Goal: Task Accomplishment & Management: Complete application form

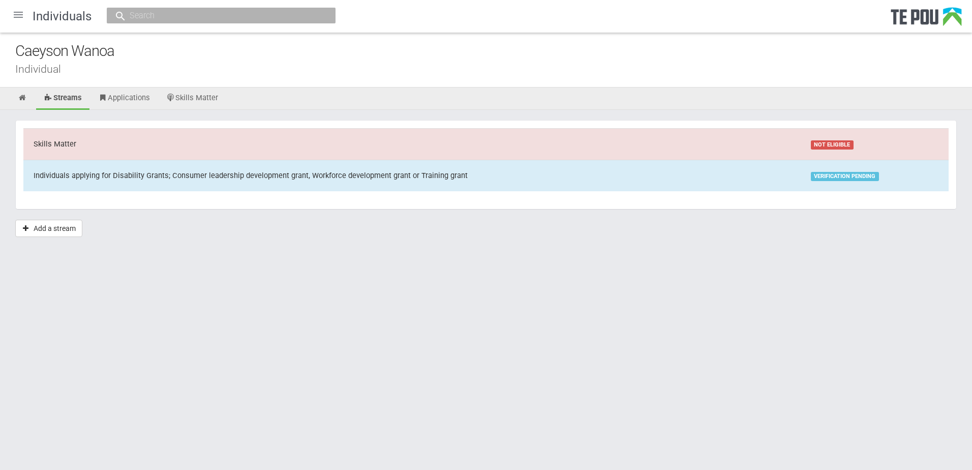
click at [22, 18] on div at bounding box center [18, 15] width 24 height 24
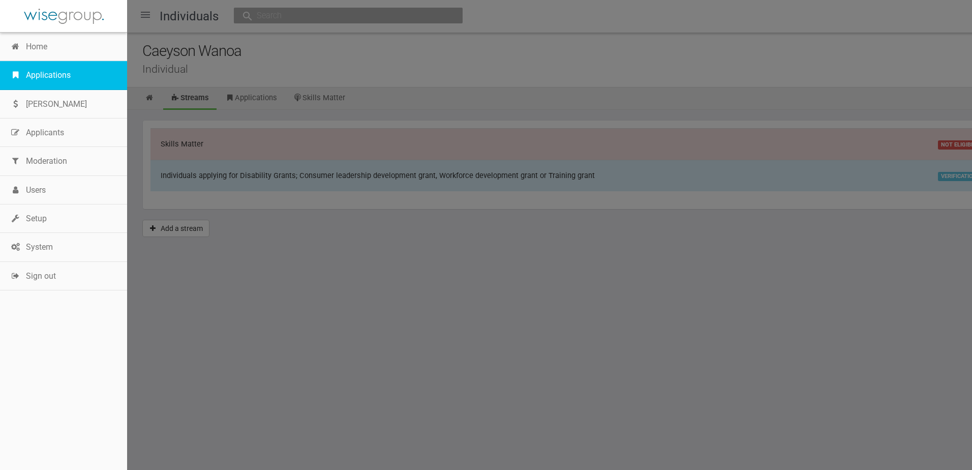
click at [64, 71] on link "Applications" at bounding box center [63, 75] width 127 height 28
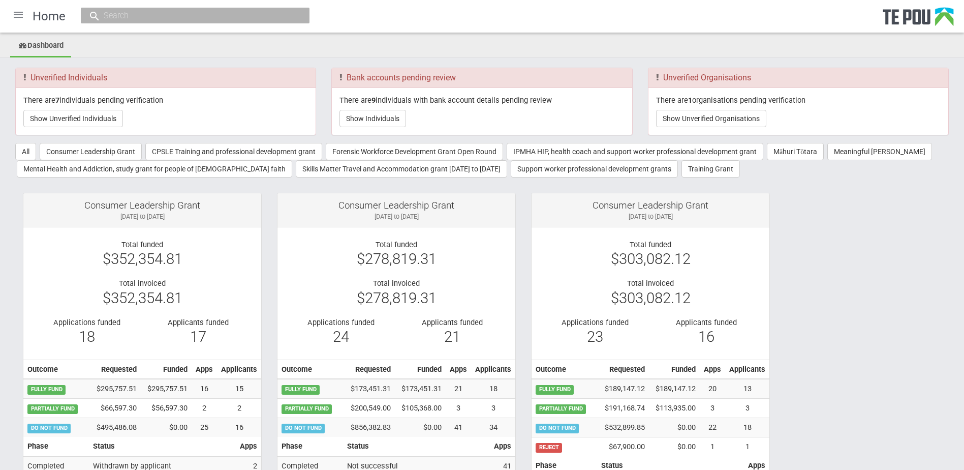
click at [18, 11] on div at bounding box center [18, 15] width 24 height 24
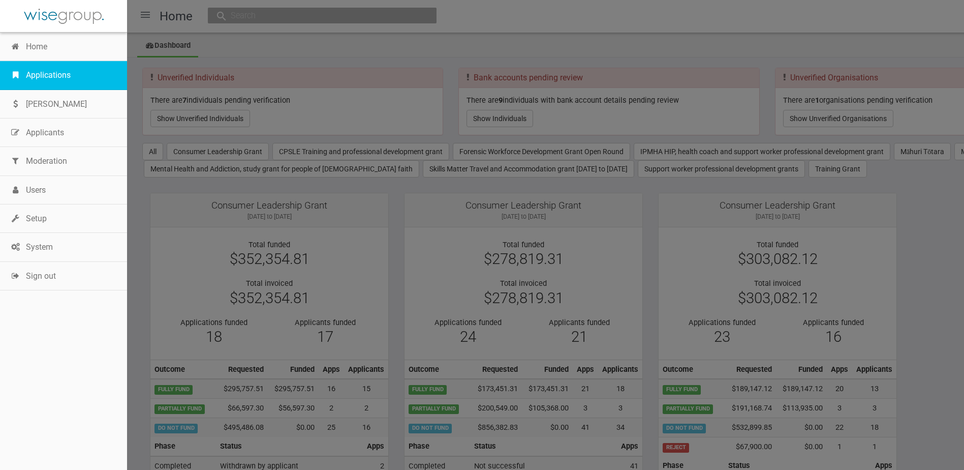
click at [44, 75] on link "Applications" at bounding box center [63, 75] width 127 height 28
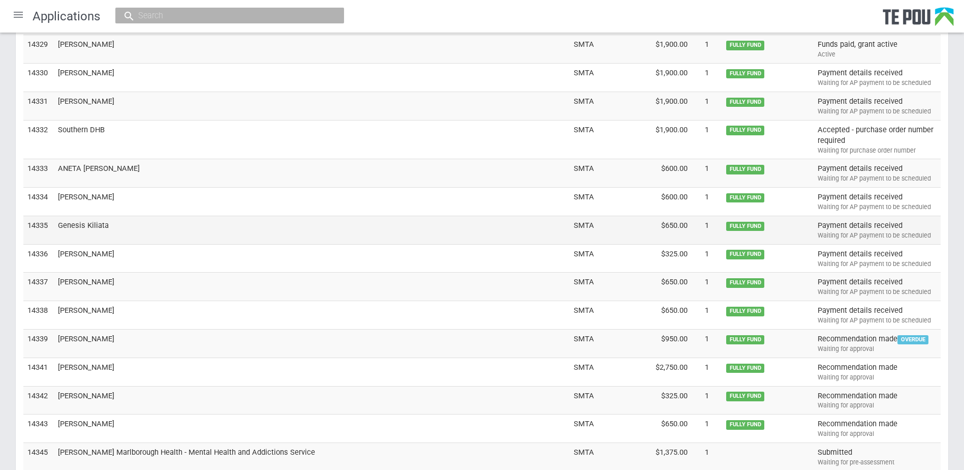
scroll to position [3096, 0]
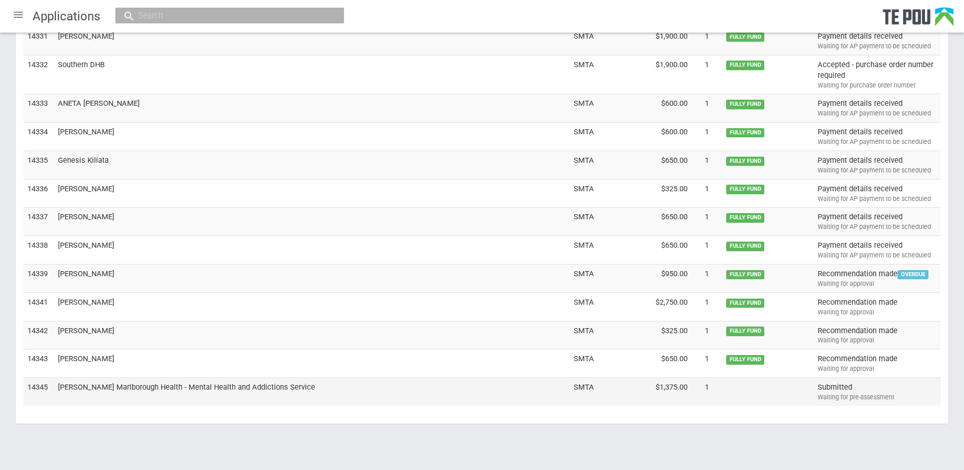
click at [137, 385] on td "[PERSON_NAME] Marlborough Health - Mental Health and Addictions Service" at bounding box center [312, 392] width 516 height 28
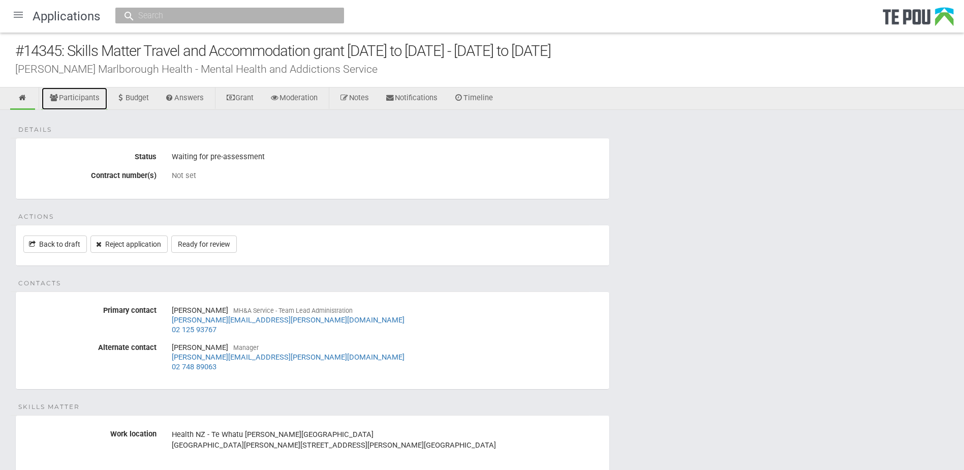
click at [85, 95] on link "Participants" at bounding box center [75, 98] width 66 height 22
click at [197, 240] on link "Ready for review" at bounding box center [204, 243] width 66 height 17
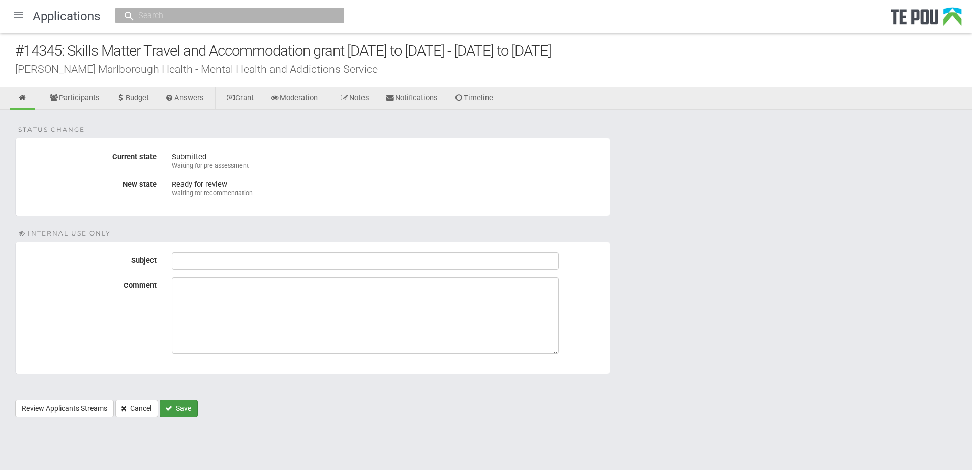
click at [177, 407] on button "Save" at bounding box center [179, 408] width 38 height 17
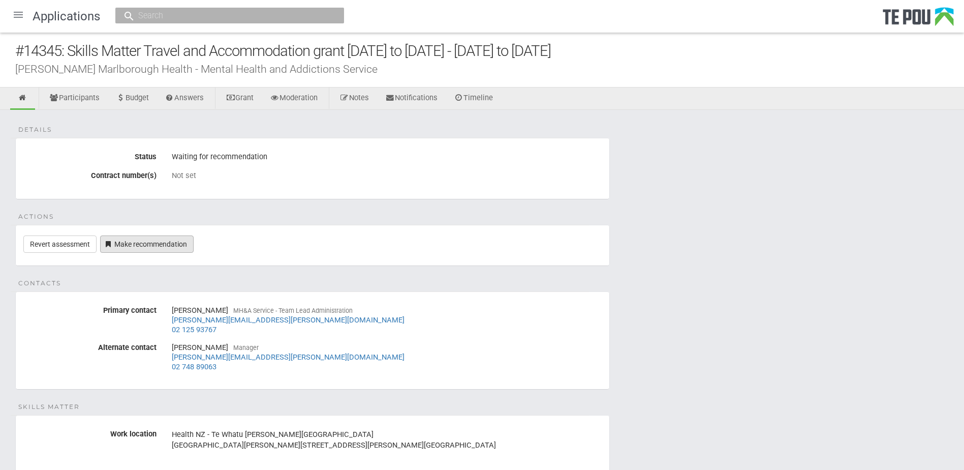
click at [125, 249] on link "Make recommendation" at bounding box center [147, 243] width 94 height 17
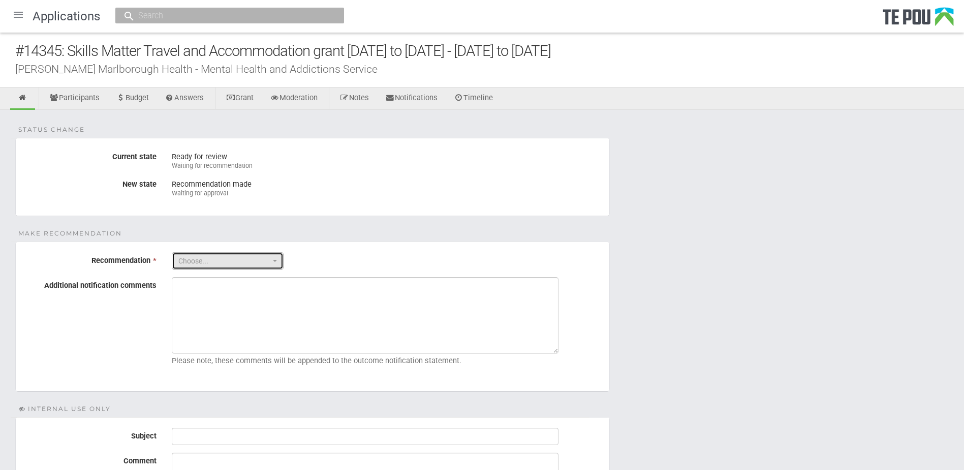
click at [237, 260] on span "Choose..." at bounding box center [224, 261] width 92 height 10
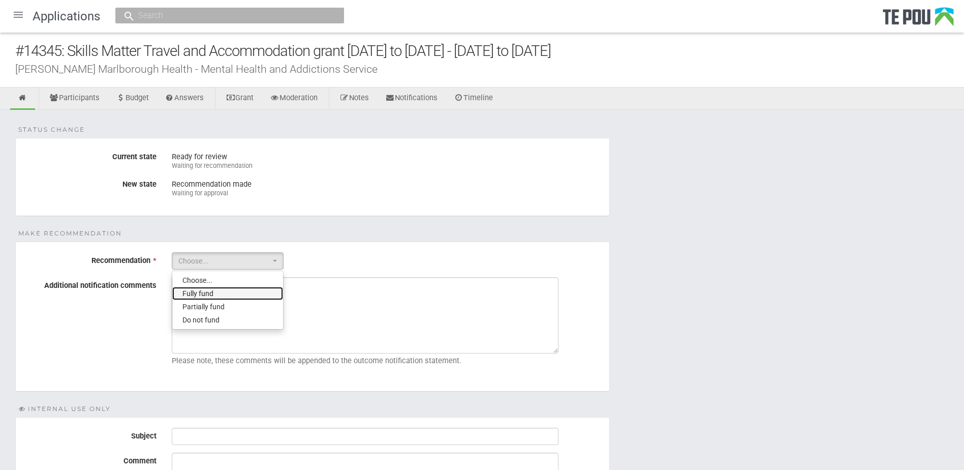
click at [249, 290] on link "Fully fund" at bounding box center [227, 293] width 111 height 13
select select "0"
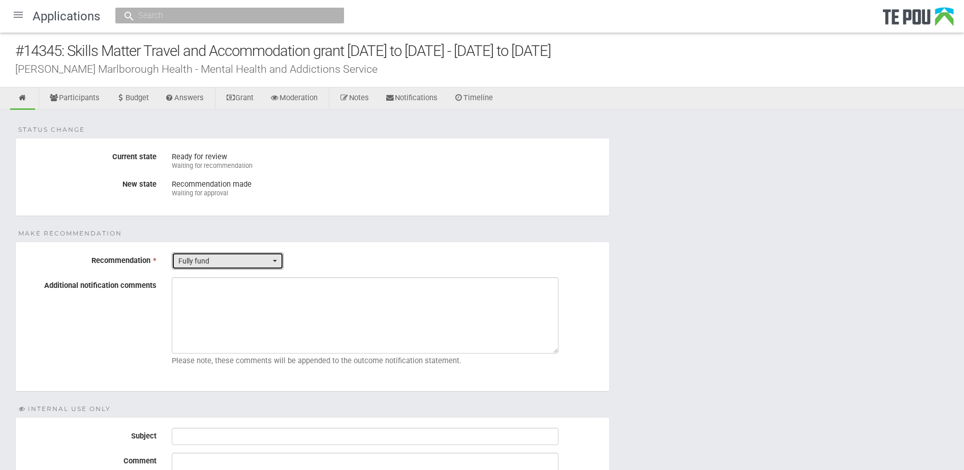
scroll to position [102, 0]
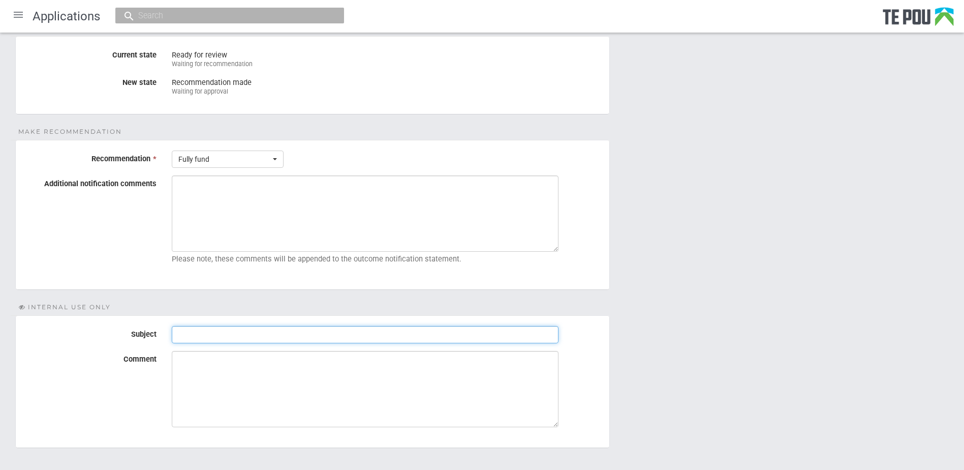
click at [200, 338] on input "Subject" at bounding box center [365, 334] width 387 height 17
type input "Pre-Assessment Notes"
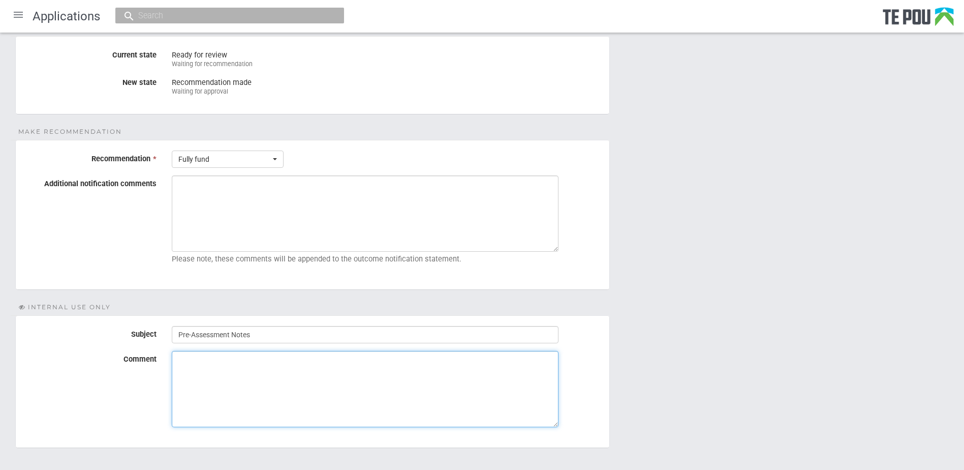
click at [399, 388] on textarea "Comment" at bounding box center [365, 389] width 387 height 76
paste textarea "Applicant is included on the enrolment list, part time"
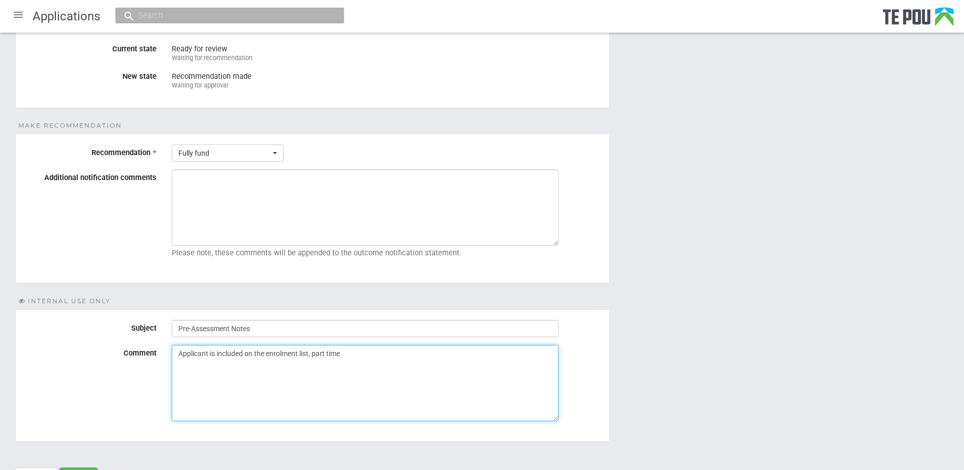
scroll to position [158, 0]
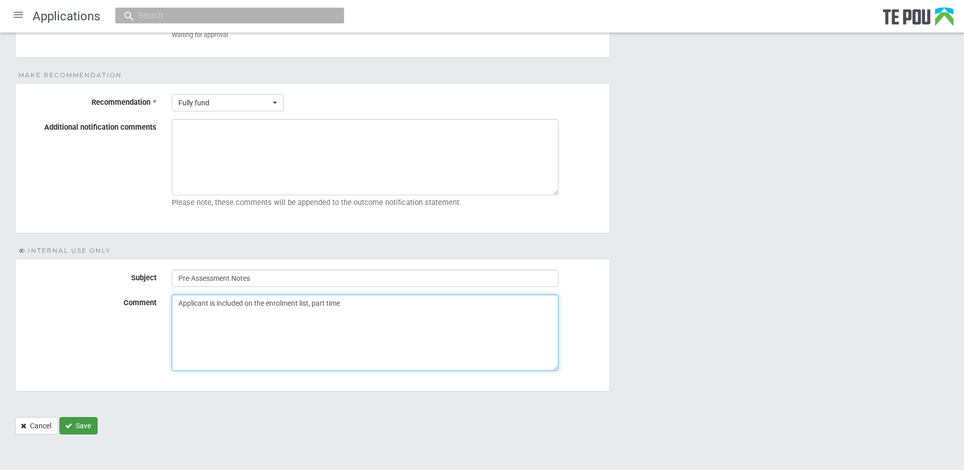
type textarea "Applicant is included on the enrolment list, part time"
click at [88, 422] on button "Save" at bounding box center [78, 425] width 38 height 17
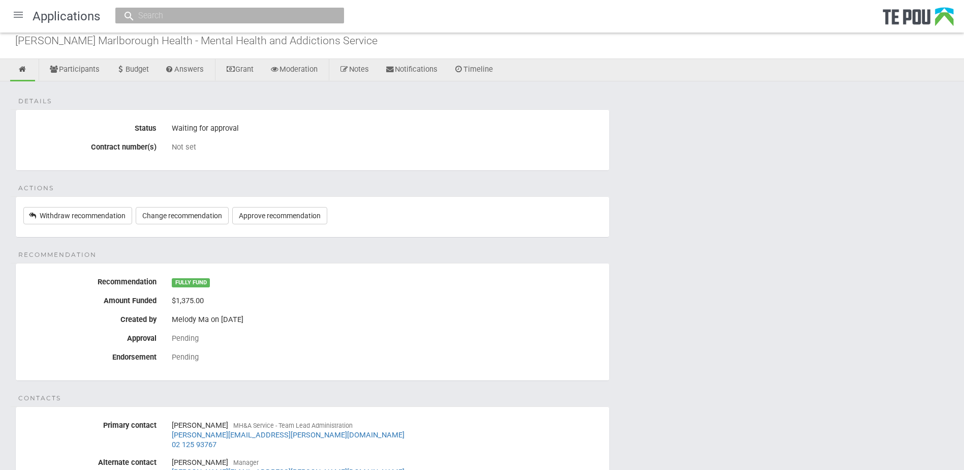
scroll to position [27, 0]
click at [716, 219] on div "Details Status Waiting for approval Contract number(s) Not set Actions Withdraw…" at bounding box center [482, 364] width 964 height 565
click at [692, 324] on div "Details Status Waiting for approval Contract number(s) Not set Actions Withdraw…" at bounding box center [482, 364] width 964 height 565
